Goal: Information Seeking & Learning: Learn about a topic

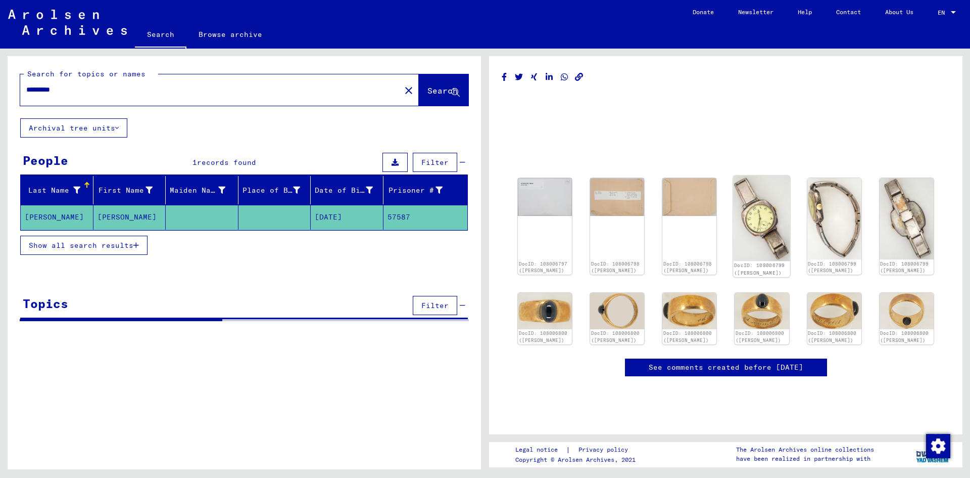
click at [778, 212] on img at bounding box center [762, 217] width 57 height 85
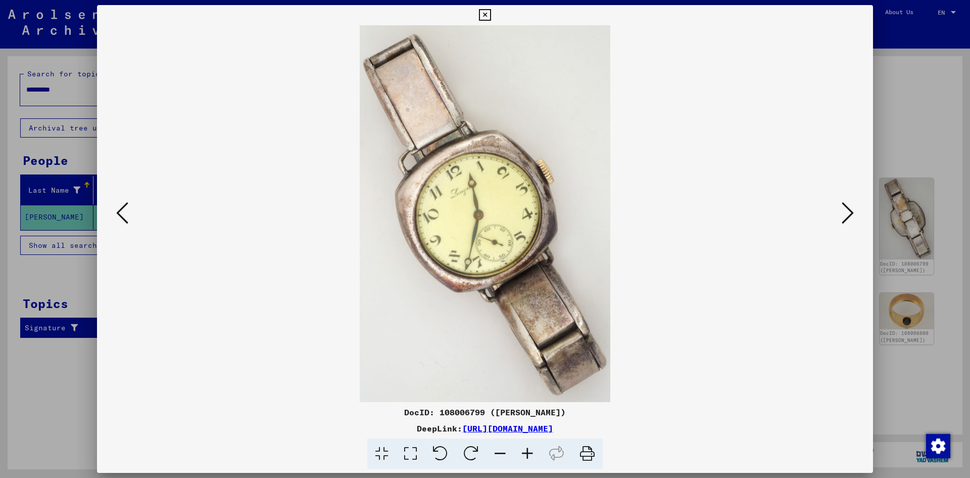
click at [839, 201] on img at bounding box center [485, 213] width 708 height 377
click at [842, 214] on icon at bounding box center [848, 213] width 12 height 24
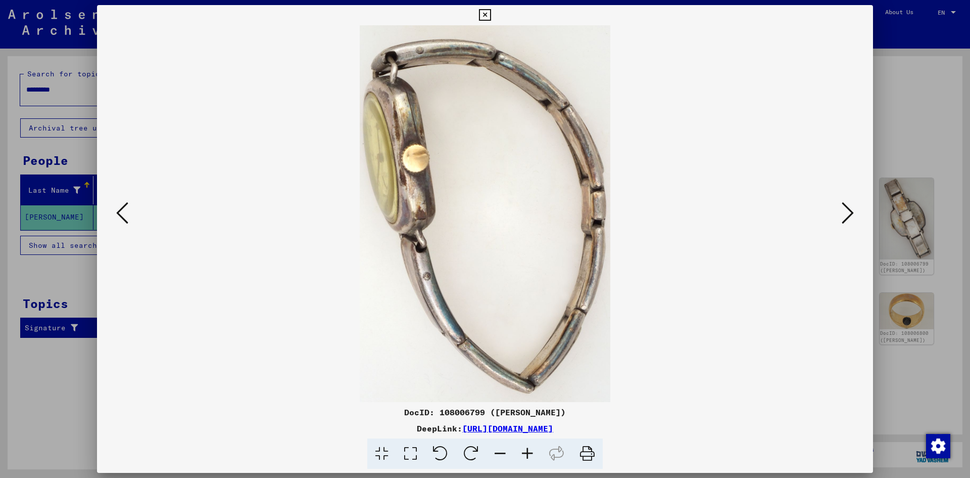
click at [842, 214] on icon at bounding box center [848, 213] width 12 height 24
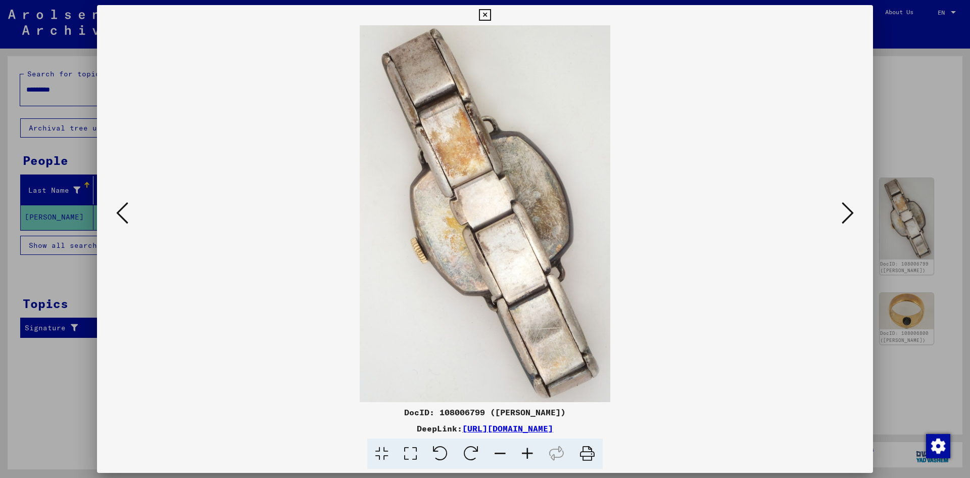
click at [841, 214] on button at bounding box center [848, 213] width 18 height 29
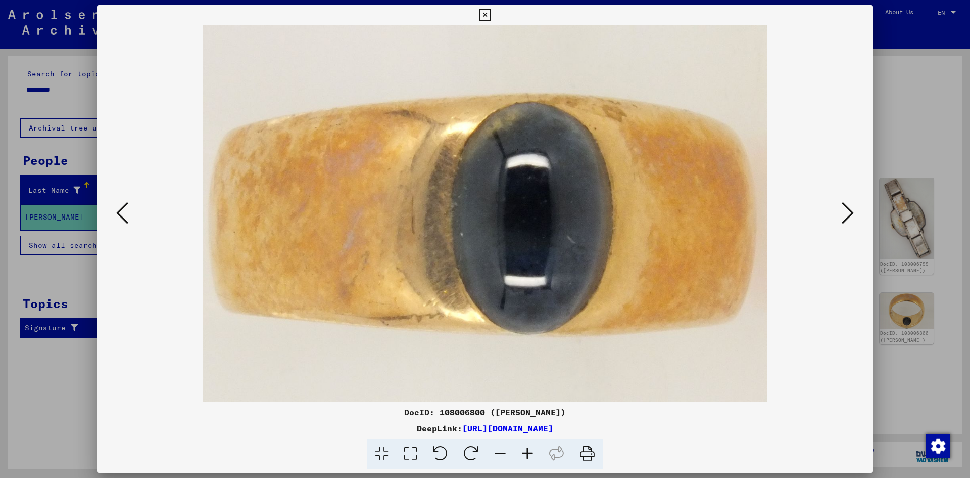
click at [840, 214] on button at bounding box center [848, 213] width 18 height 29
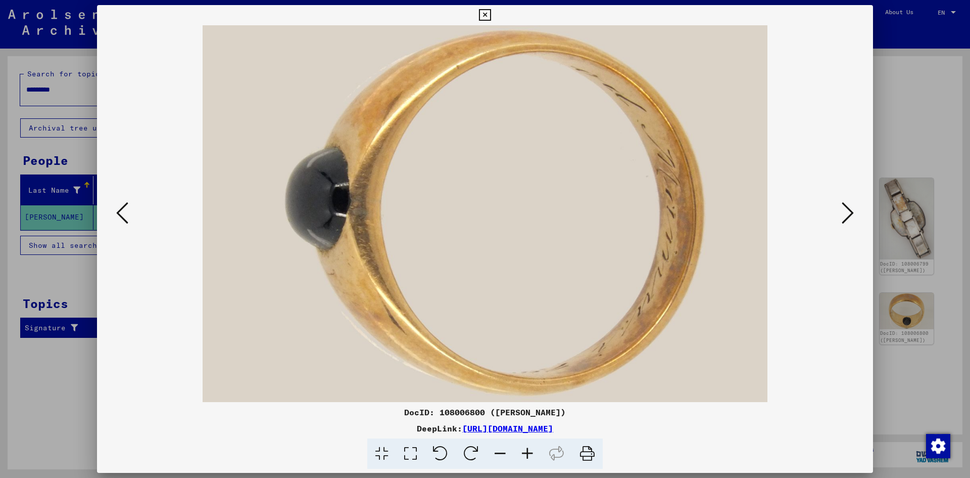
click at [840, 214] on button at bounding box center [848, 213] width 18 height 29
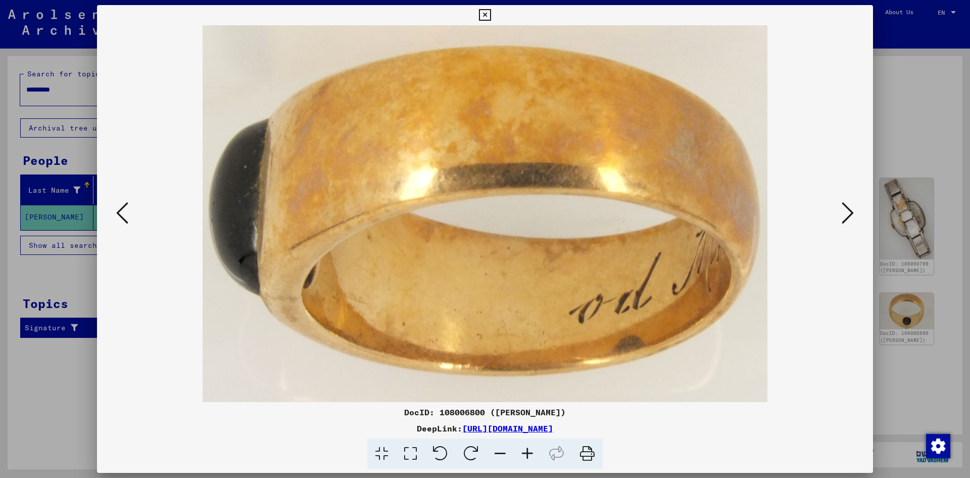
click at [840, 214] on button at bounding box center [848, 213] width 18 height 29
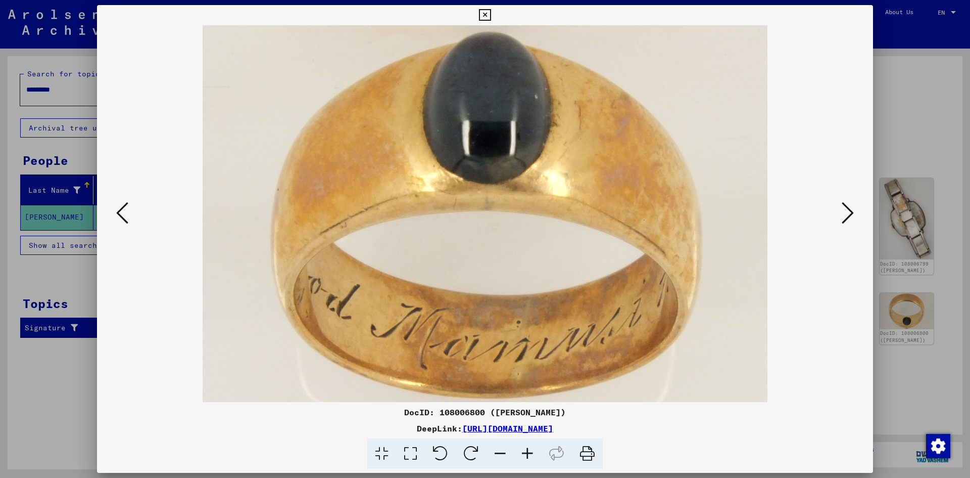
click at [845, 223] on icon at bounding box center [848, 213] width 12 height 24
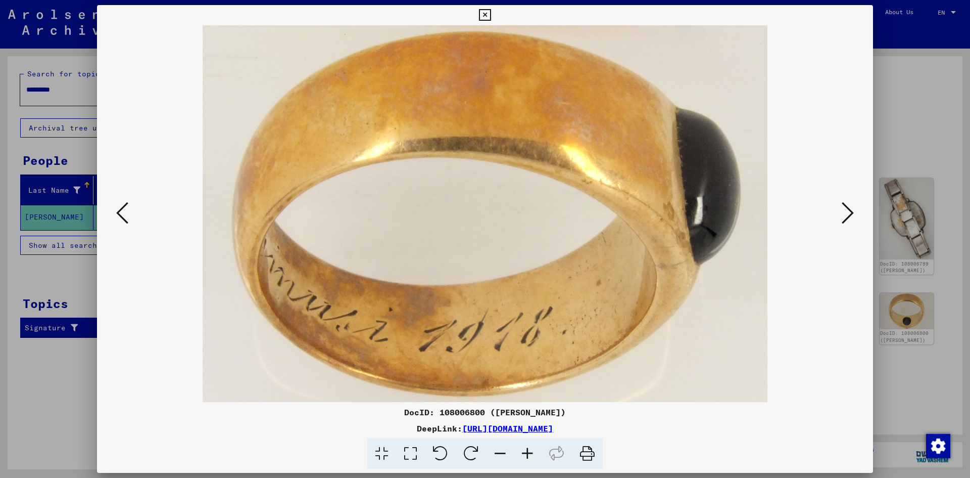
click at [848, 216] on icon at bounding box center [848, 213] width 12 height 24
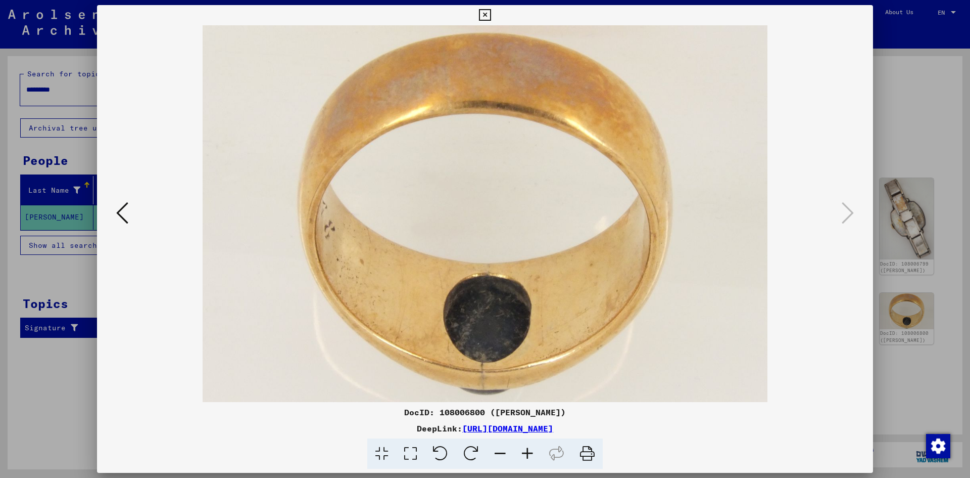
click at [122, 210] on icon at bounding box center [122, 213] width 12 height 24
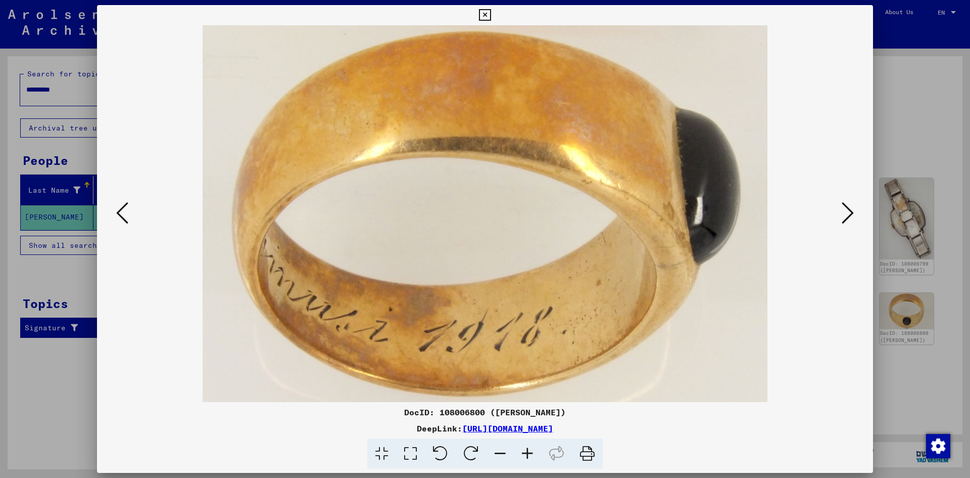
click at [848, 208] on icon at bounding box center [848, 213] width 12 height 24
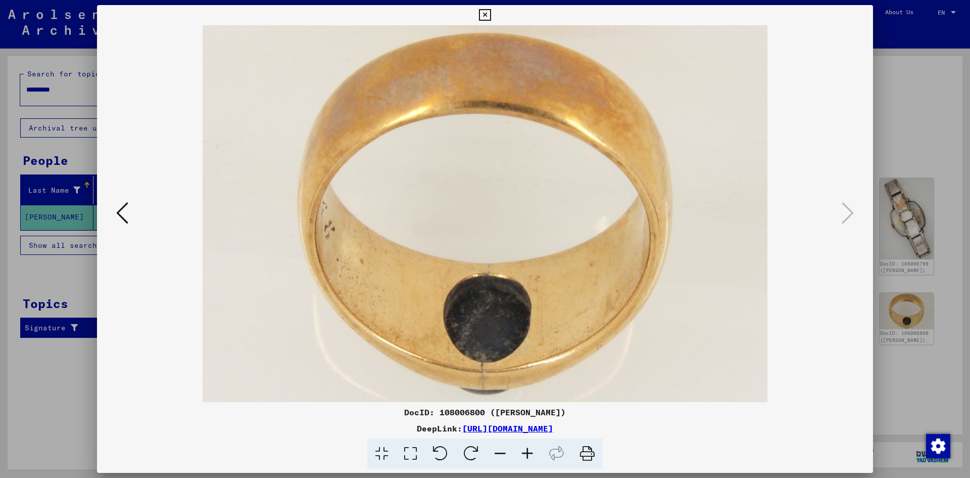
drag, startPoint x: 940, startPoint y: 140, endPoint x: 943, endPoint y: 132, distance: 8.6
click at [940, 139] on div at bounding box center [485, 239] width 970 height 478
